Goal: Information Seeking & Learning: Check status

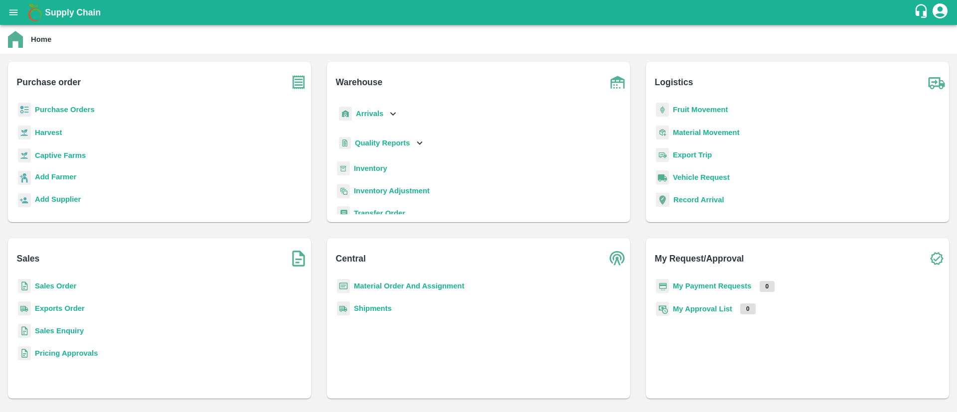
click at [373, 166] on b "Inventory" at bounding box center [370, 169] width 33 height 8
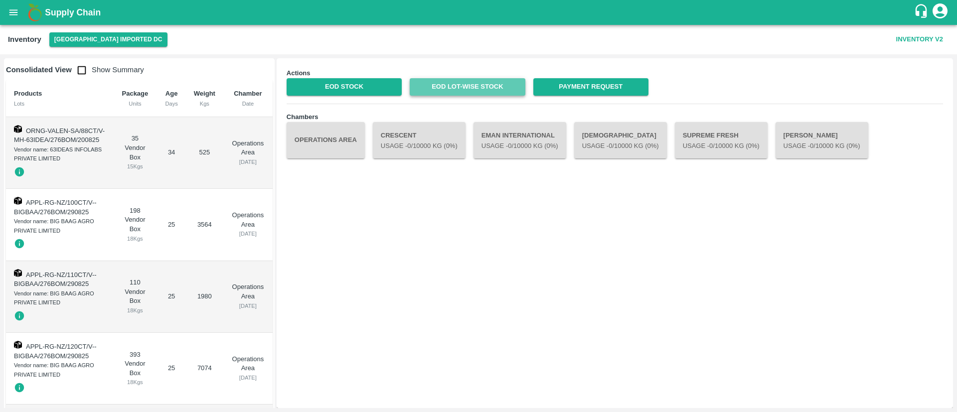
click at [473, 82] on link "EOD Lot-wise Stock" at bounding box center [467, 86] width 115 height 17
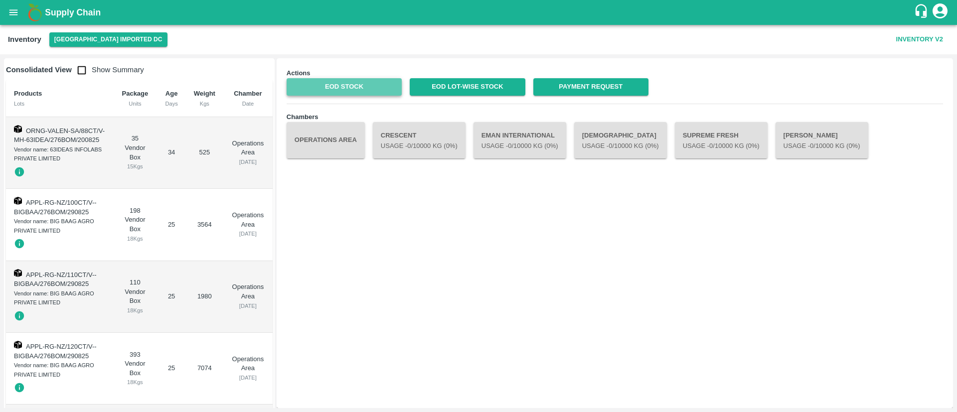
click at [366, 89] on link "EOD Stock" at bounding box center [344, 86] width 115 height 17
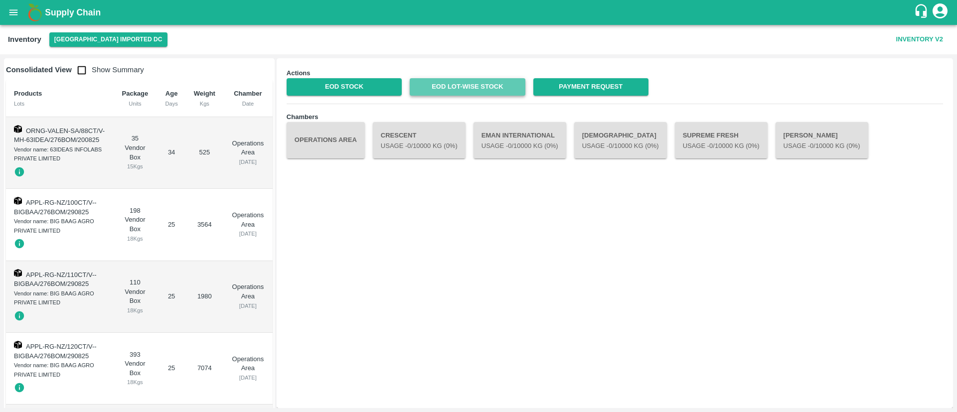
click at [472, 93] on link "EOD Lot-wise Stock" at bounding box center [467, 86] width 115 height 17
click at [106, 39] on button "[GEOGRAPHIC_DATA] Imported DC" at bounding box center [108, 39] width 118 height 14
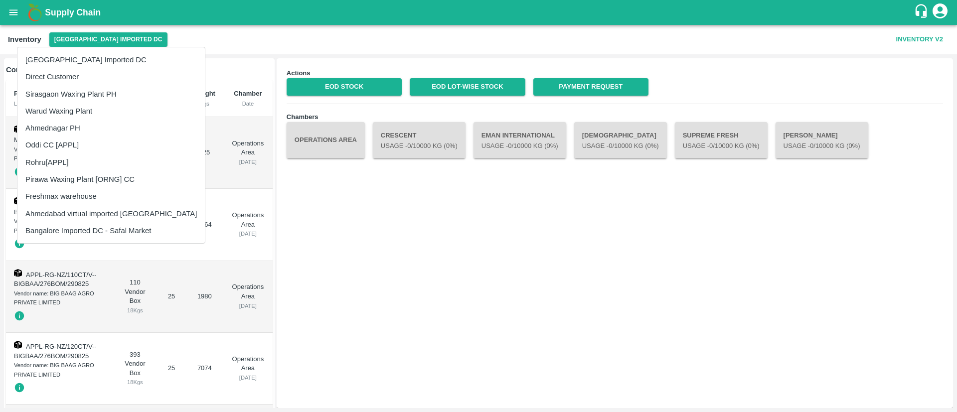
click at [188, 40] on div at bounding box center [478, 206] width 957 height 412
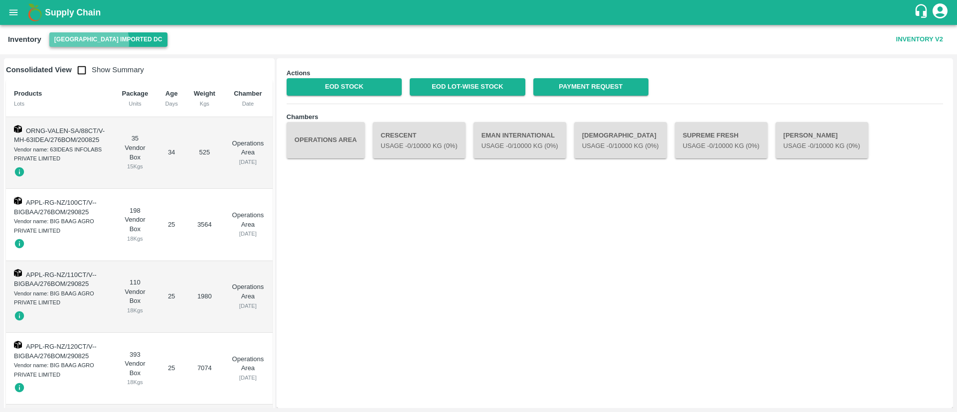
click at [87, 42] on button "[GEOGRAPHIC_DATA] Imported DC" at bounding box center [108, 39] width 118 height 14
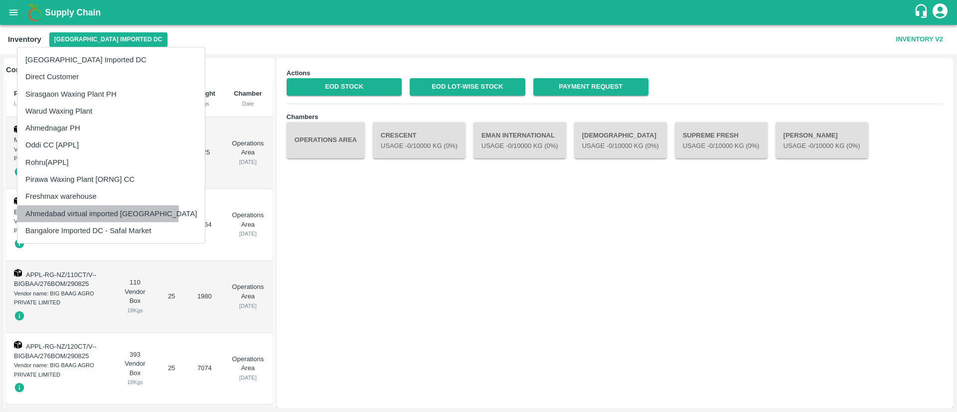
click at [98, 212] on li "Ahmedabad virtual imported [GEOGRAPHIC_DATA]" at bounding box center [110, 213] width 187 height 17
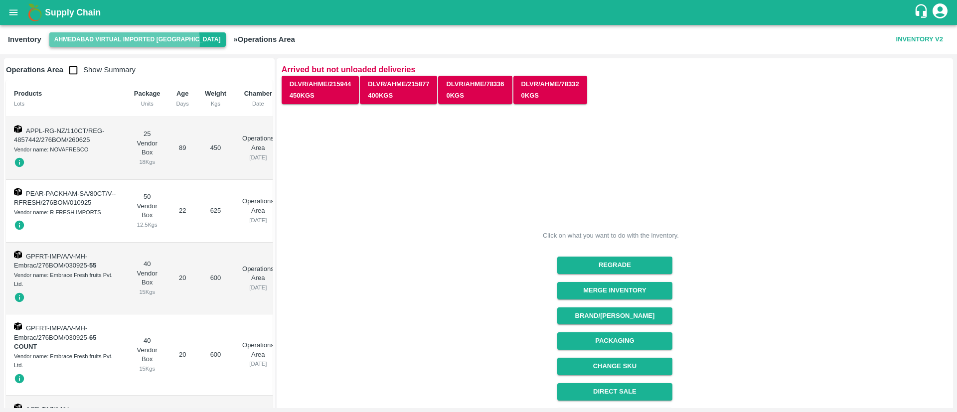
click at [124, 42] on button "Ahmedabad virtual imported [GEOGRAPHIC_DATA]" at bounding box center [137, 39] width 177 height 14
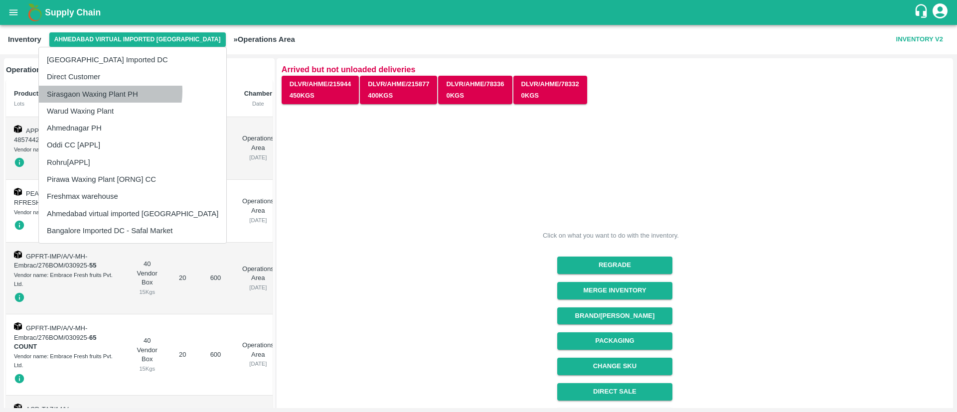
click at [105, 92] on li "Sirasgaon Waxing Plant PH" at bounding box center [132, 94] width 187 height 17
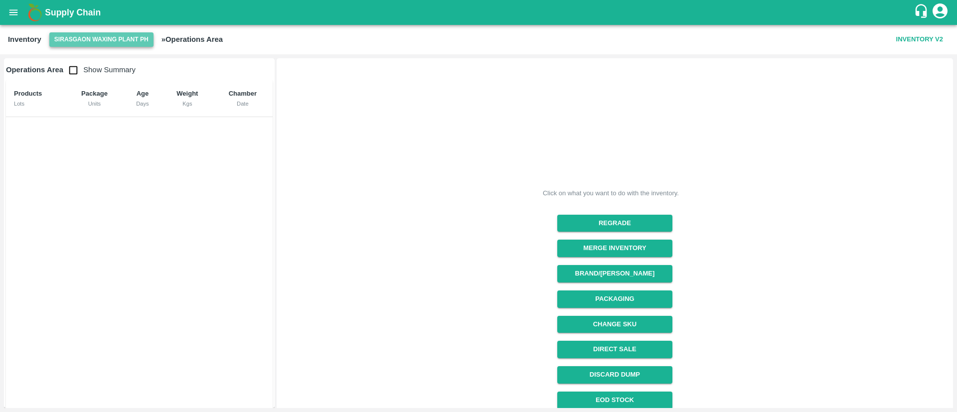
click at [85, 36] on button "Sirasgaon Waxing Plant PH" at bounding box center [101, 39] width 104 height 14
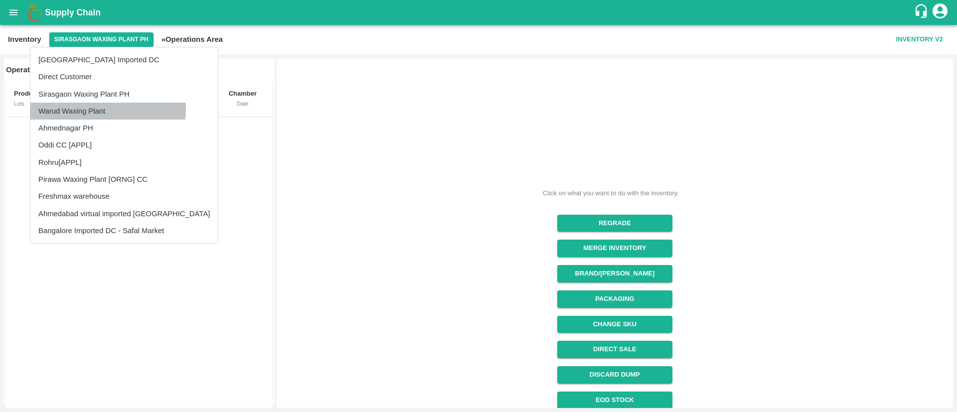
click at [108, 110] on li "Warud Waxing Plant" at bounding box center [123, 111] width 187 height 17
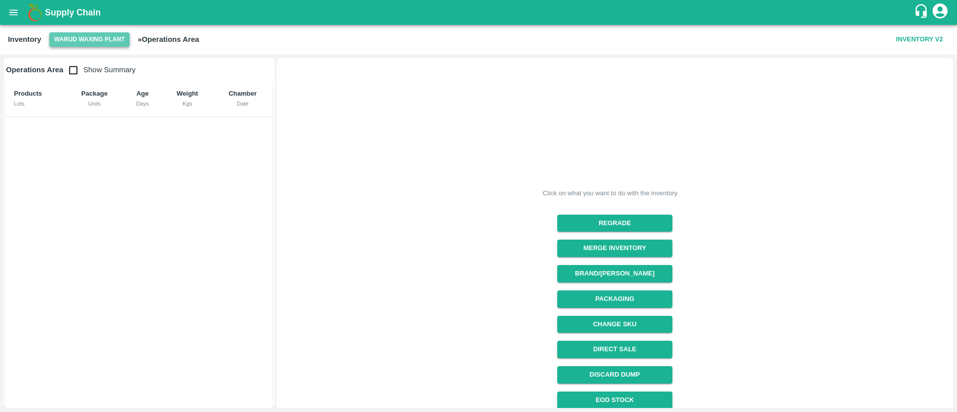
click at [93, 44] on button "Warud Waxing Plant" at bounding box center [89, 39] width 80 height 14
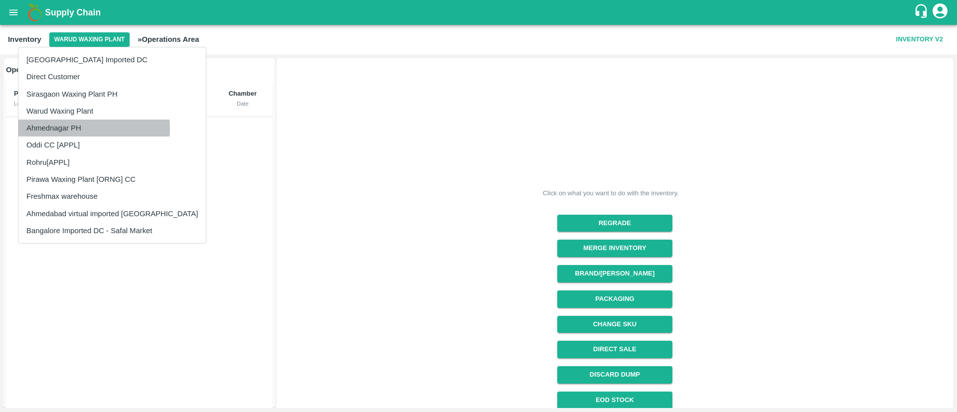
click at [94, 129] on li "Ahmednagar PH" at bounding box center [111, 128] width 187 height 17
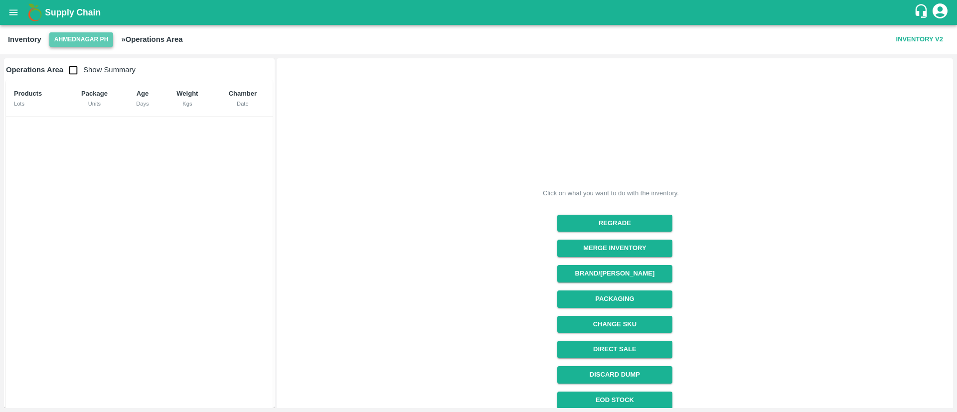
click at [90, 42] on button "Ahmednagar PH" at bounding box center [81, 39] width 64 height 14
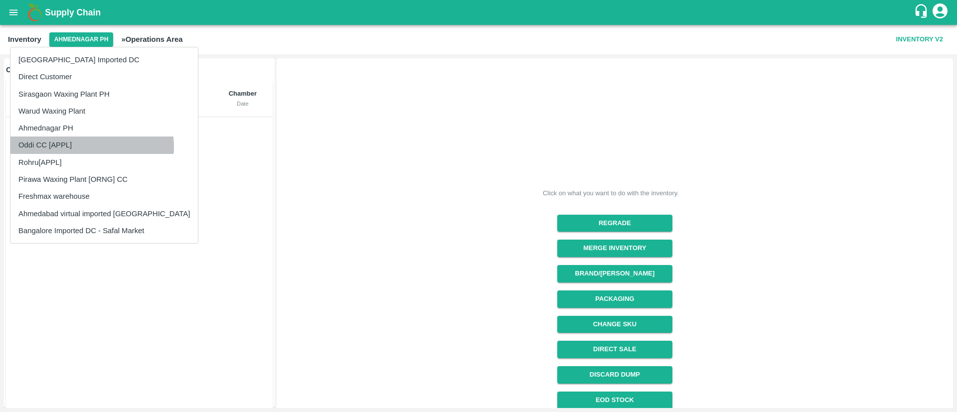
click at [92, 147] on li "Oddi CC [APPL]" at bounding box center [103, 145] width 187 height 17
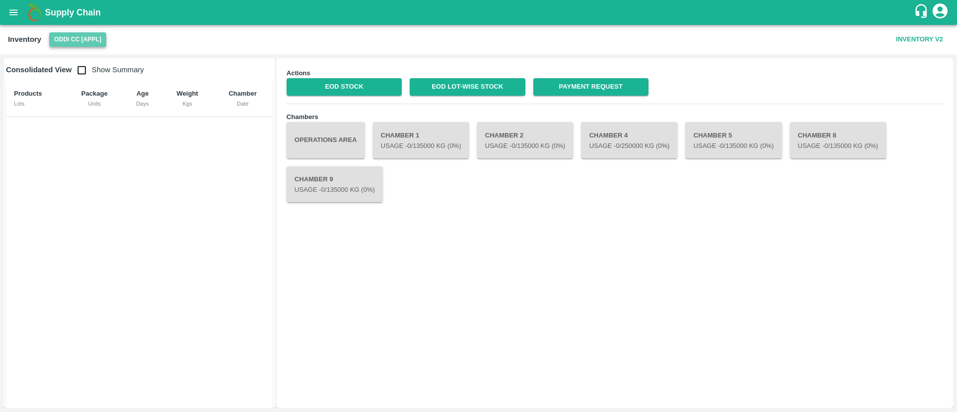
click at [82, 41] on button "Oddi CC [APPL]" at bounding box center [77, 39] width 57 height 14
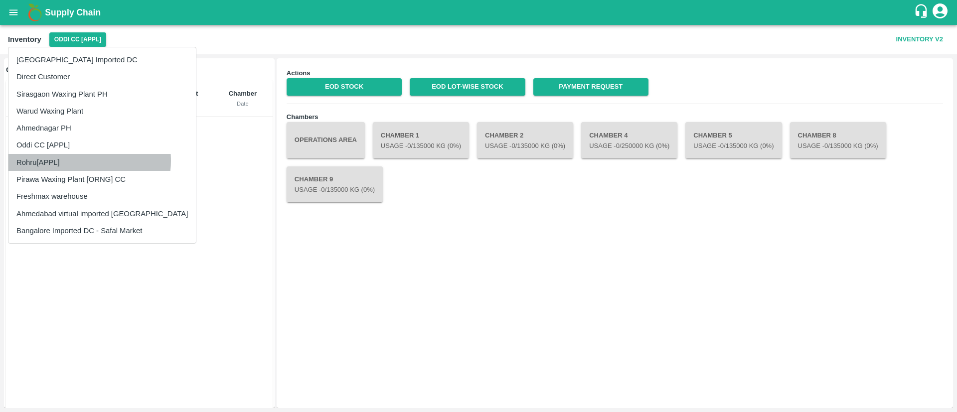
click at [89, 161] on li "Rohru[APPL]" at bounding box center [101, 162] width 187 height 17
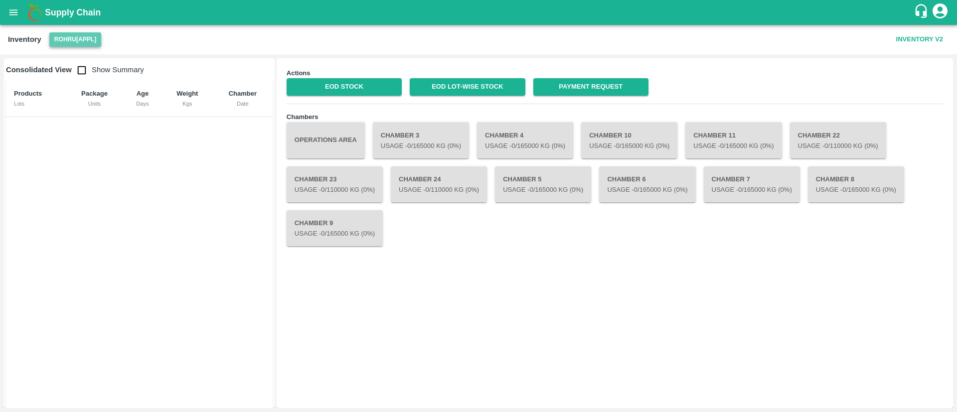
click at [65, 41] on button "Rohru[APPL]" at bounding box center [75, 39] width 52 height 14
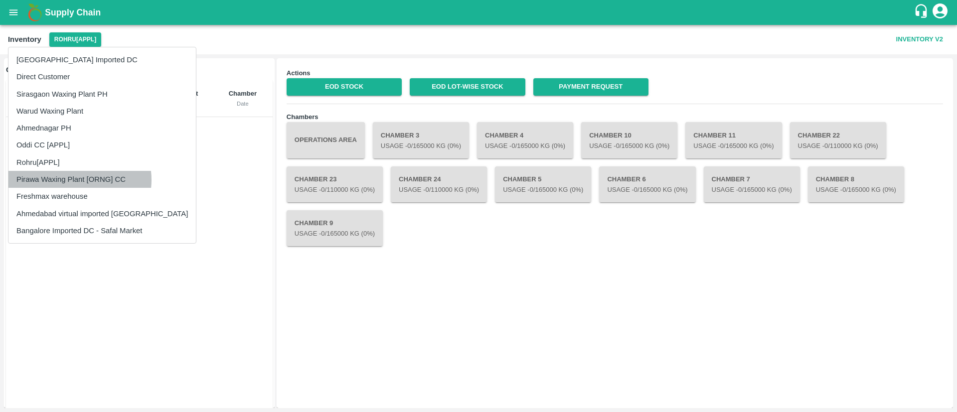
click at [77, 180] on li "Pirawa Waxing Plant [ORNG] CC" at bounding box center [101, 179] width 187 height 17
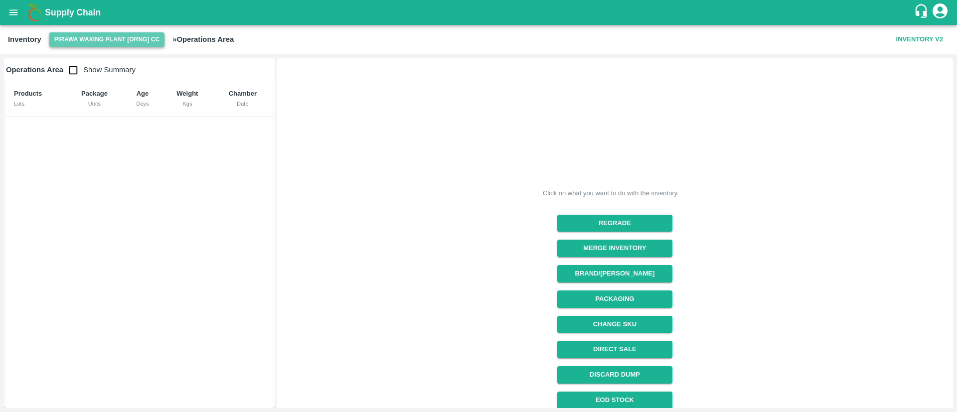
click at [96, 37] on button "Pirawa Waxing Plant [ORNG] CC" at bounding box center [106, 39] width 115 height 14
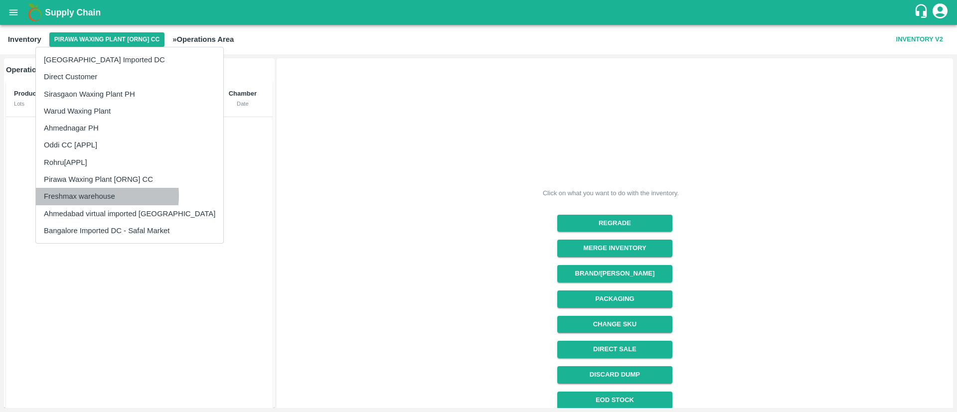
click at [103, 196] on li "Freshmax warehouse" at bounding box center [129, 196] width 187 height 17
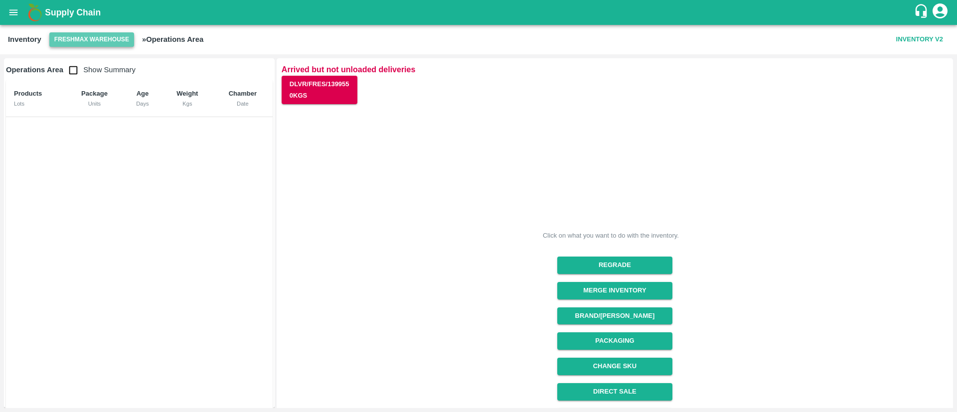
click at [102, 39] on button "Freshmax warehouse" at bounding box center [91, 39] width 85 height 14
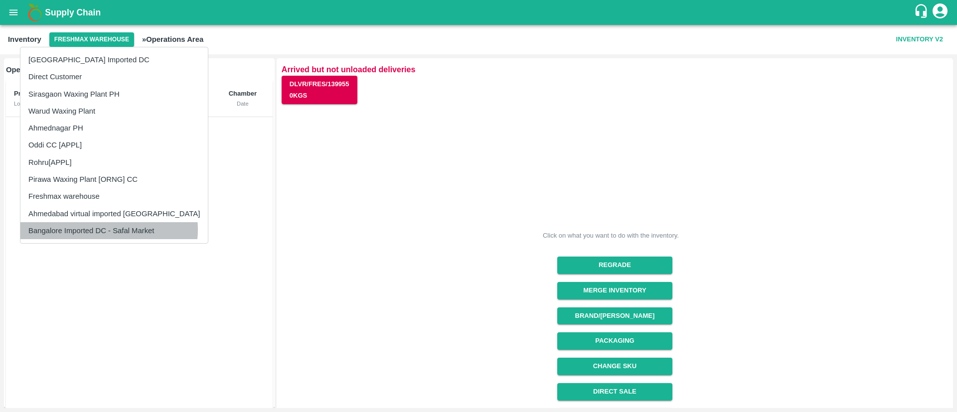
click at [109, 230] on li "Bangalore Imported DC - Safal Market" at bounding box center [113, 230] width 187 height 17
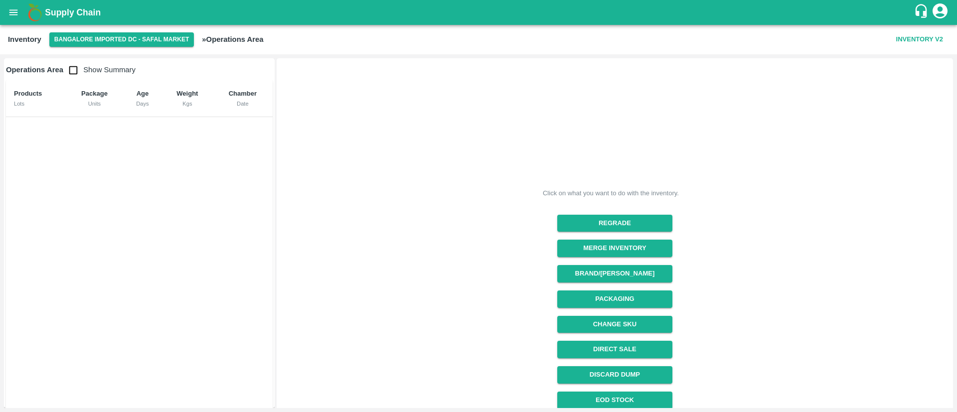
scroll to position [81, 0]
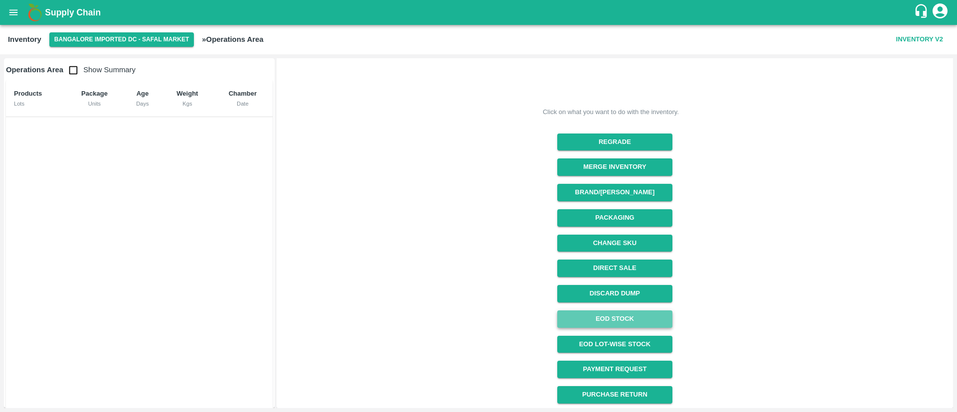
click at [616, 321] on link "EOD Stock" at bounding box center [614, 319] width 115 height 17
